Goal: Task Accomplishment & Management: Use online tool/utility

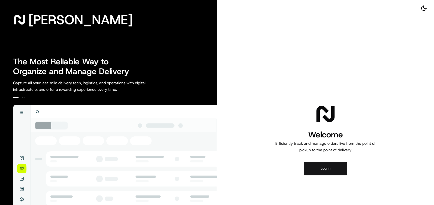
click at [314, 166] on button "Log in" at bounding box center [325, 168] width 44 height 13
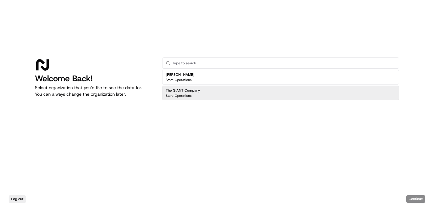
click at [191, 98] on div "The GIANT Company Store Operations" at bounding box center [280, 93] width 237 height 15
click at [420, 199] on button "Continue" at bounding box center [415, 199] width 19 height 8
